Goal: Find specific fact: Find contact information

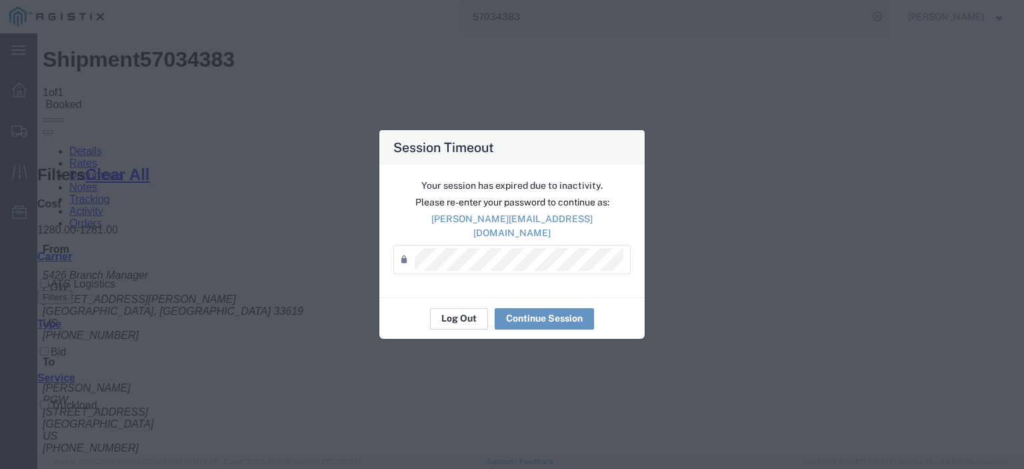
click at [441, 313] on button "Log Out" at bounding box center [459, 318] width 58 height 21
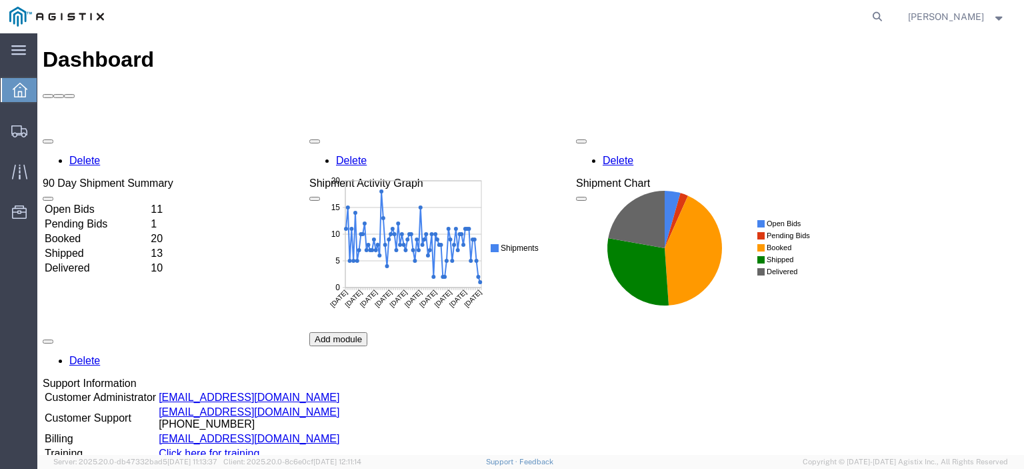
click at [889, 7] on form at bounding box center [877, 16] width 21 height 33
click at [887, 13] on icon at bounding box center [877, 16] width 19 height 19
paste input "56979835"
type input "56979835"
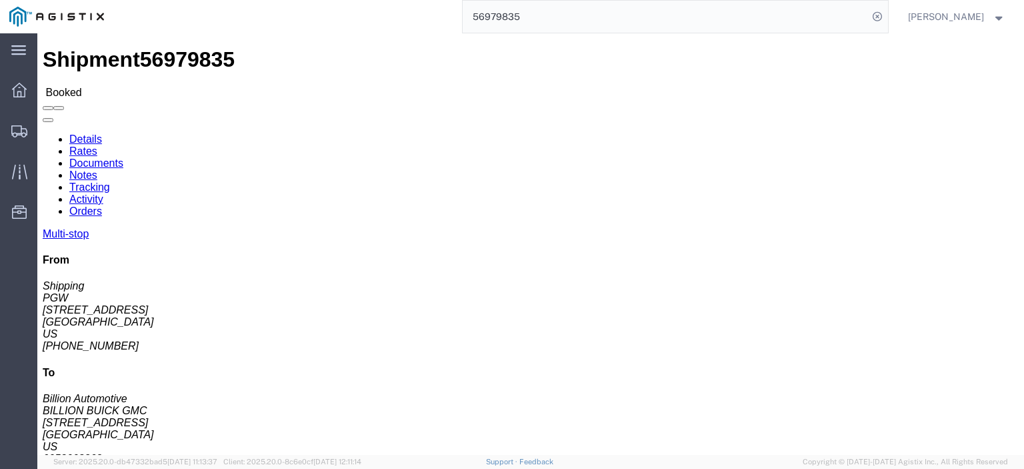
scroll to position [67, 0]
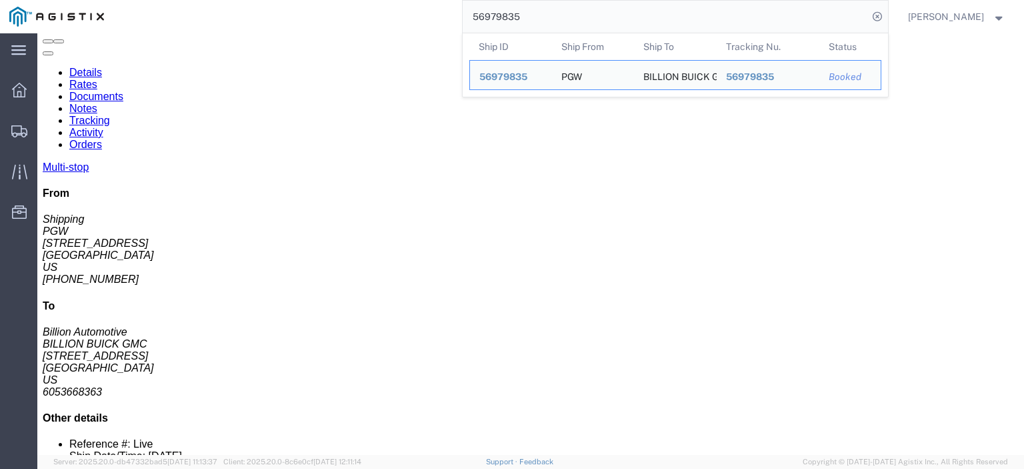
drag, startPoint x: 594, startPoint y: 328, endPoint x: 463, endPoint y: 333, distance: 130.8
click div "Email: [EMAIL_ADDRESS][DOMAIN_NAME]"
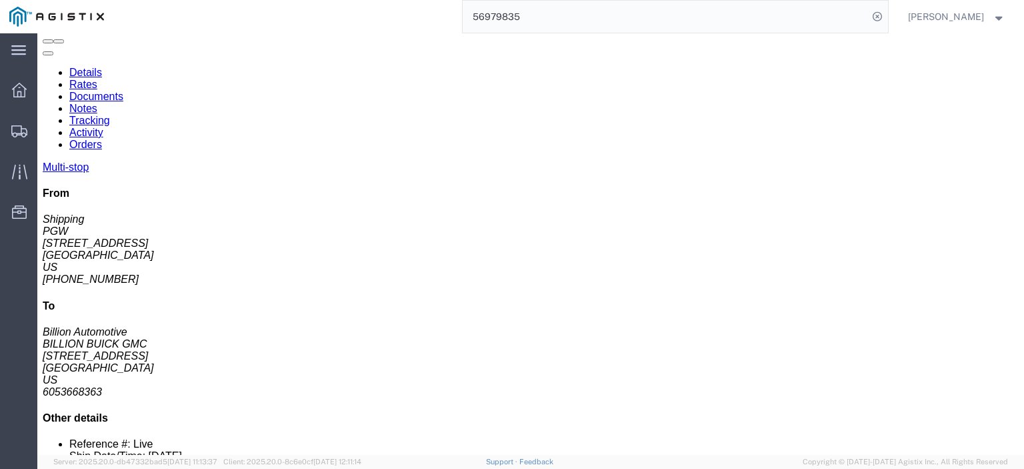
drag, startPoint x: 598, startPoint y: 356, endPoint x: 463, endPoint y: 359, distance: 135.4
click div "Email: [EMAIL_ADDRESS][DOMAIN_NAME]"
copy div "[EMAIL_ADDRESS][DOMAIN_NAME]"
